Goal: Information Seeking & Learning: Understand process/instructions

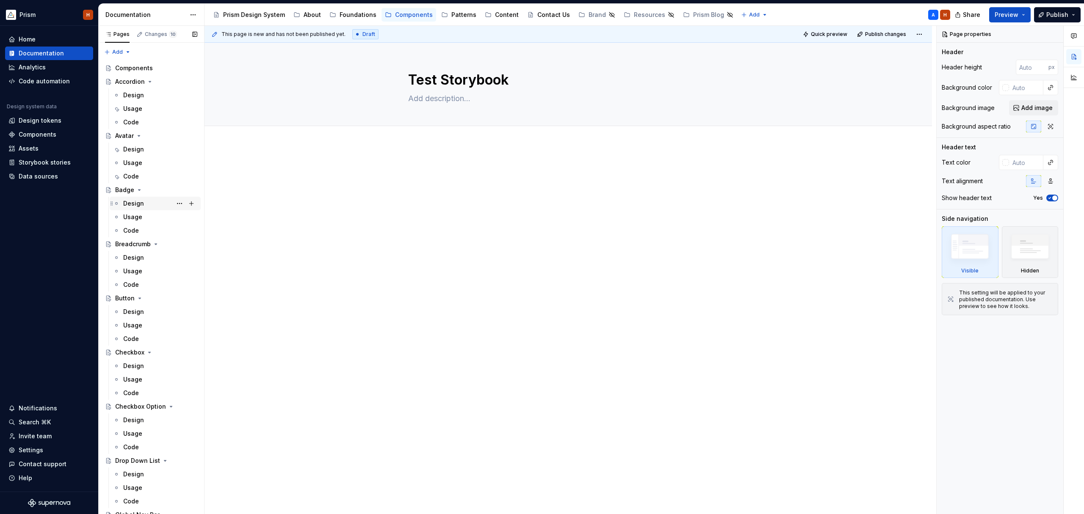
click at [144, 201] on div "Design" at bounding box center [160, 204] width 74 height 12
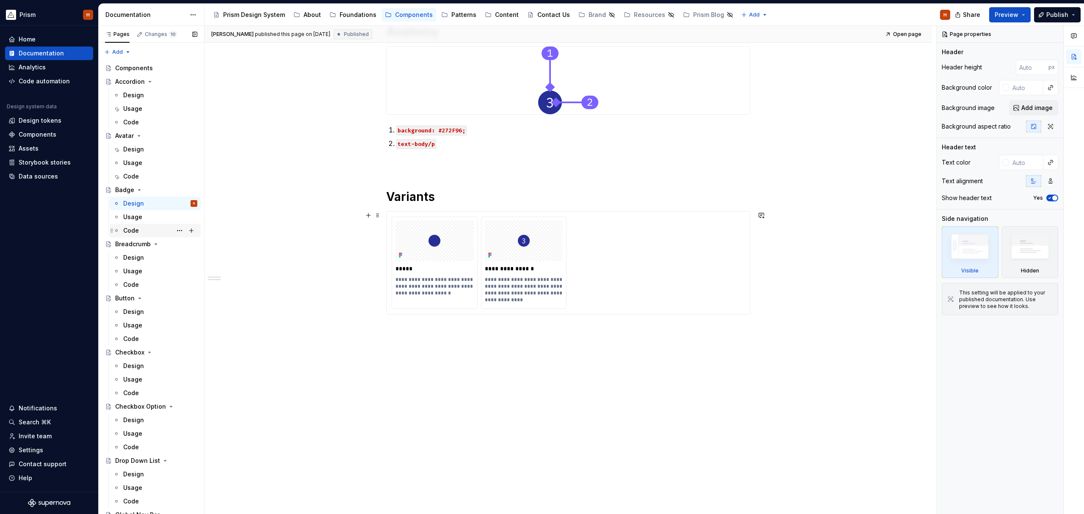
scroll to position [199, 0]
click at [130, 230] on div "Code" at bounding box center [131, 230] width 16 height 8
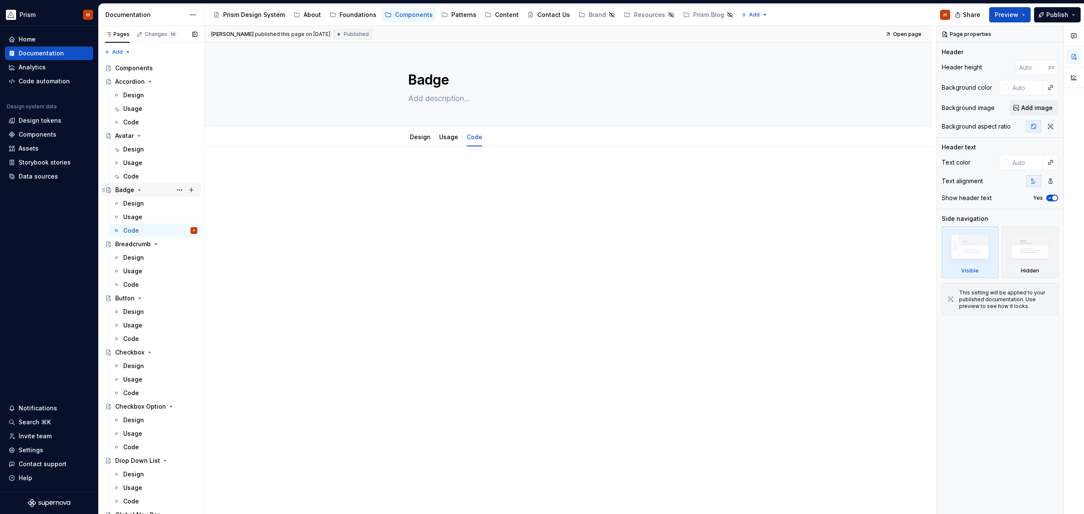
click at [140, 190] on icon "Page tree" at bounding box center [139, 190] width 7 height 7
click at [140, 191] on icon "Page tree" at bounding box center [139, 190] width 7 height 7
click at [1019, 15] on button "Preview" at bounding box center [1009, 14] width 41 height 15
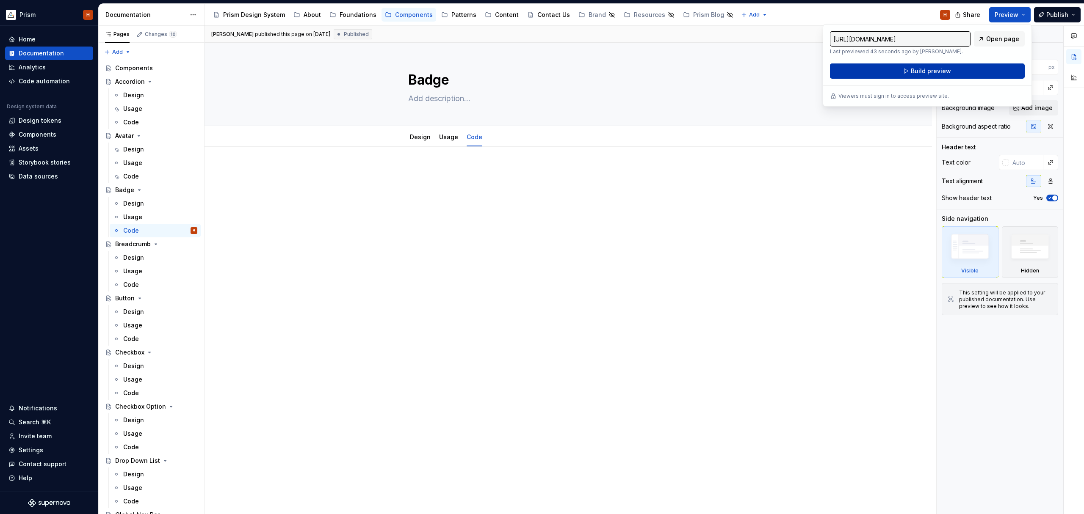
click at [939, 69] on span "Build preview" at bounding box center [931, 71] width 40 height 8
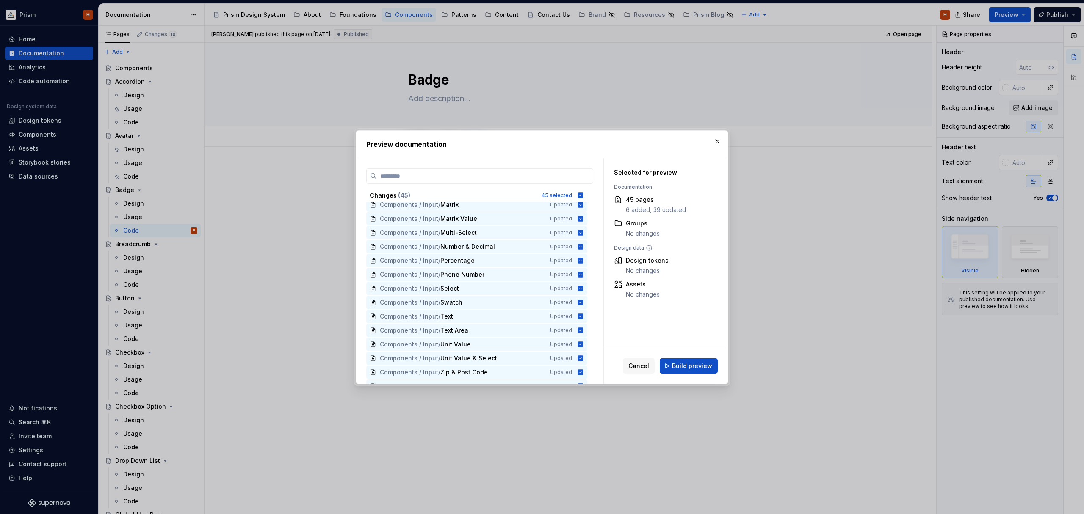
scroll to position [449, 0]
click at [702, 361] on button "Build preview" at bounding box center [688, 366] width 58 height 15
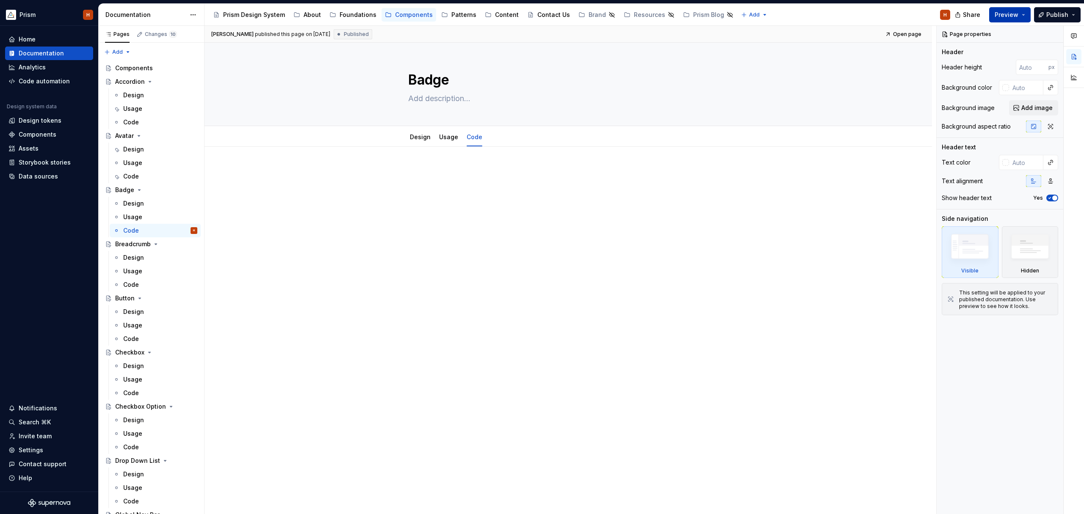
click at [1026, 14] on button "Preview" at bounding box center [1009, 14] width 41 height 15
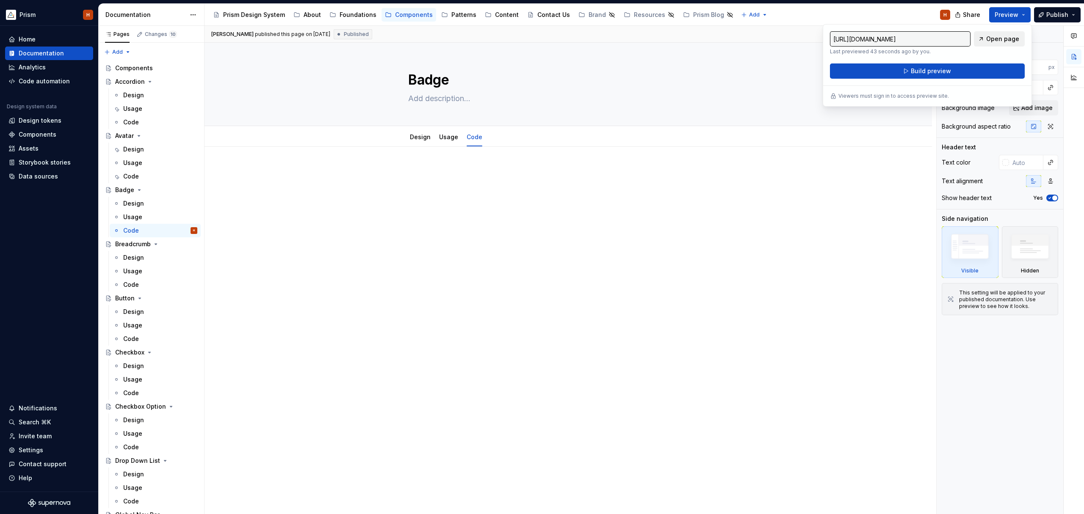
click at [1000, 35] on span "Open page" at bounding box center [1002, 39] width 33 height 8
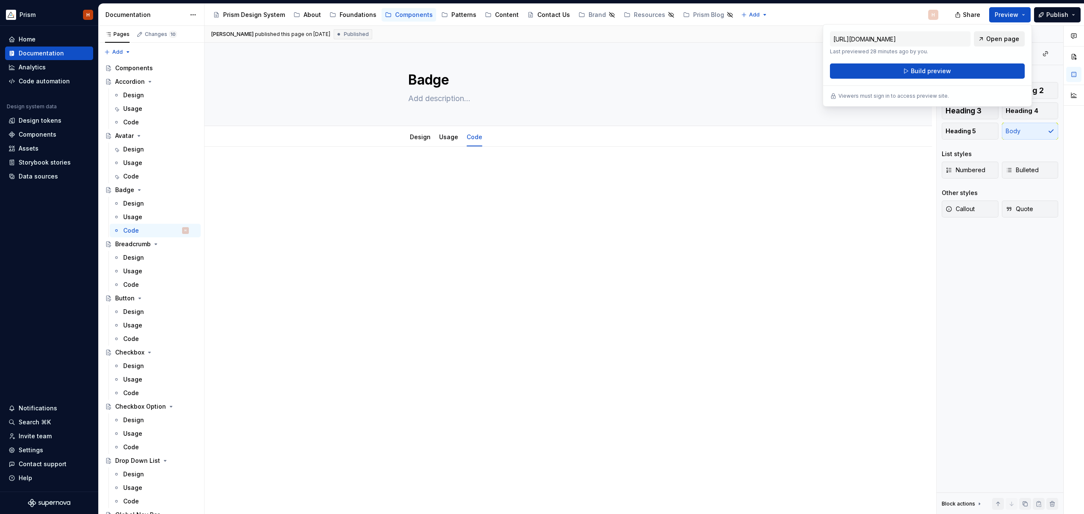
type textarea "*"
